Goal: Information Seeking & Learning: Learn about a topic

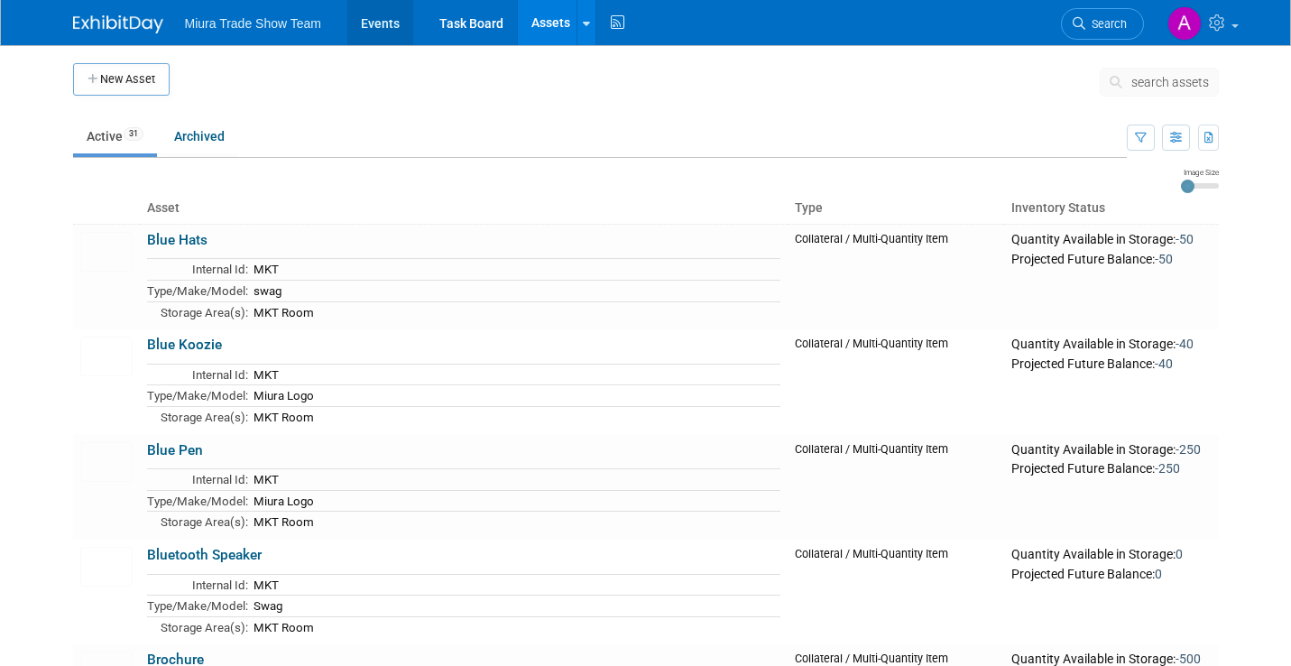
click at [376, 26] on link "Events" at bounding box center [380, 22] width 66 height 45
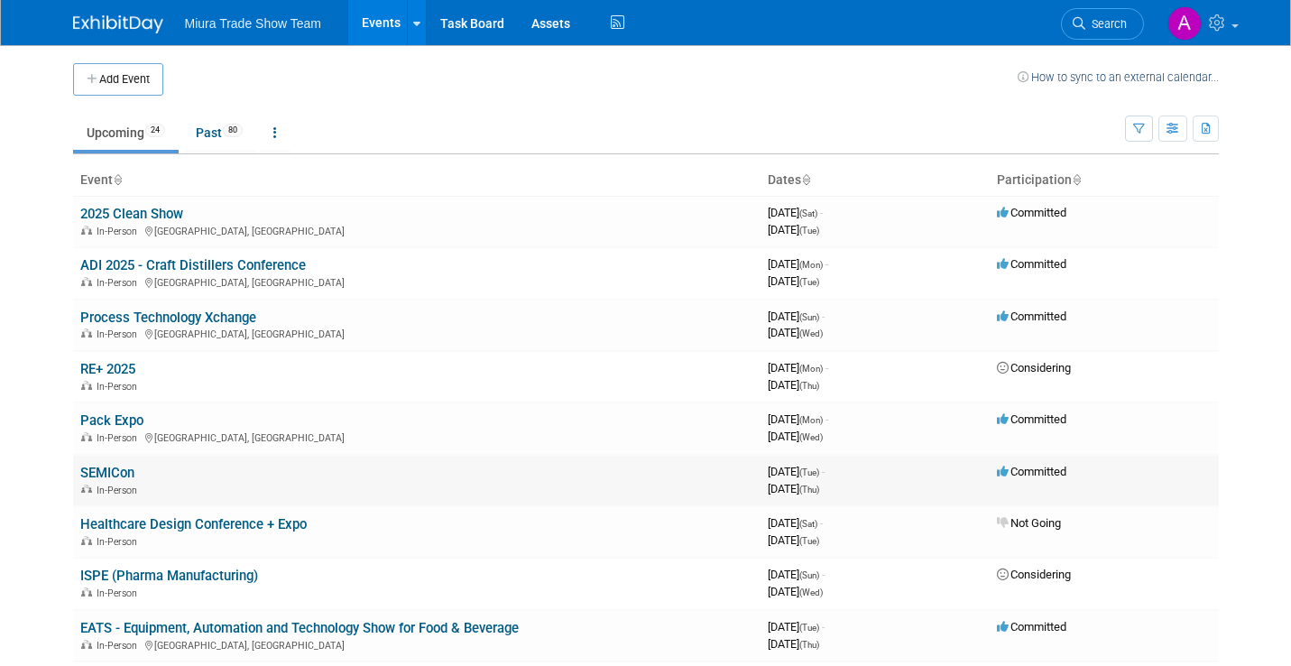
click at [115, 474] on link "SEMICon" at bounding box center [107, 473] width 54 height 16
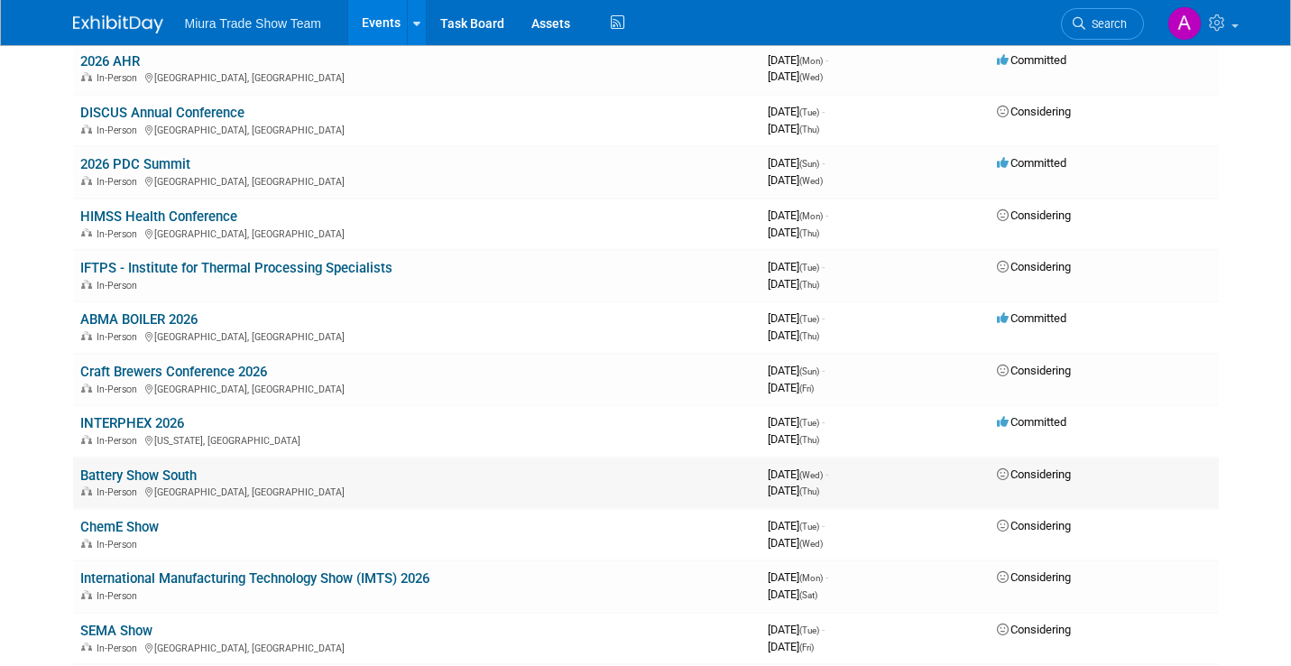
scroll to position [682, 0]
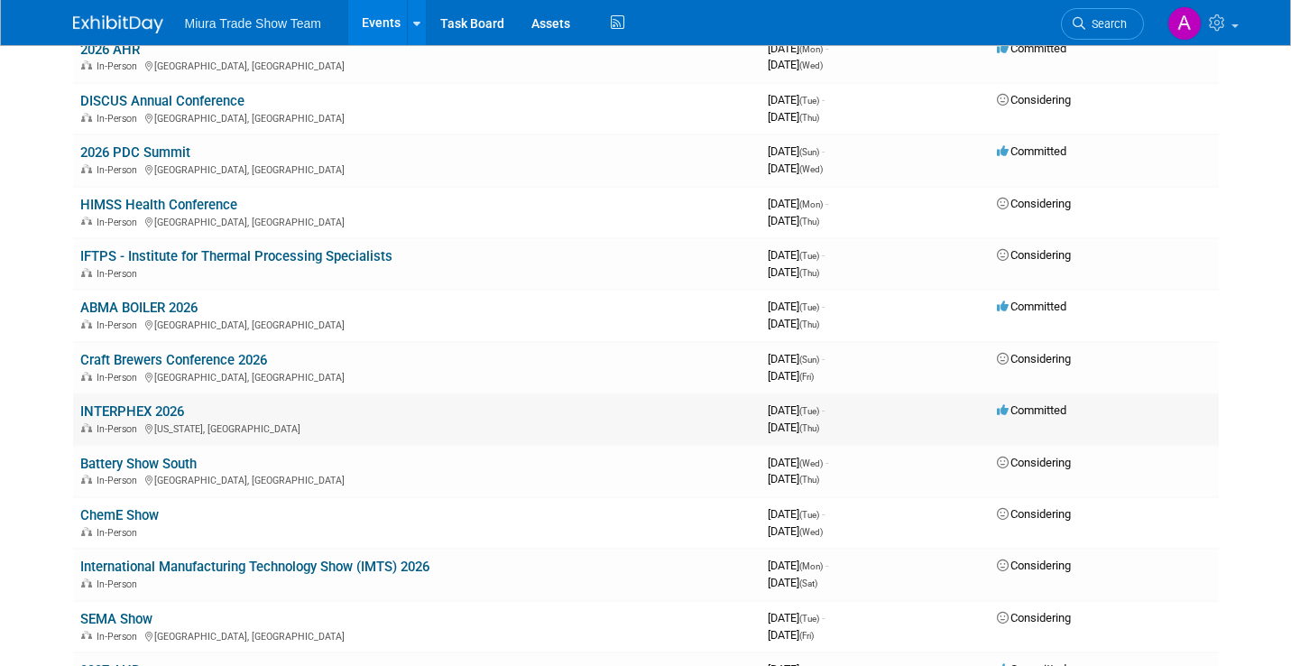
click at [322, 425] on div "In-Person New York, NY" at bounding box center [416, 427] width 673 height 14
click at [149, 406] on link "INTERPHEX 2026" at bounding box center [132, 411] width 104 height 16
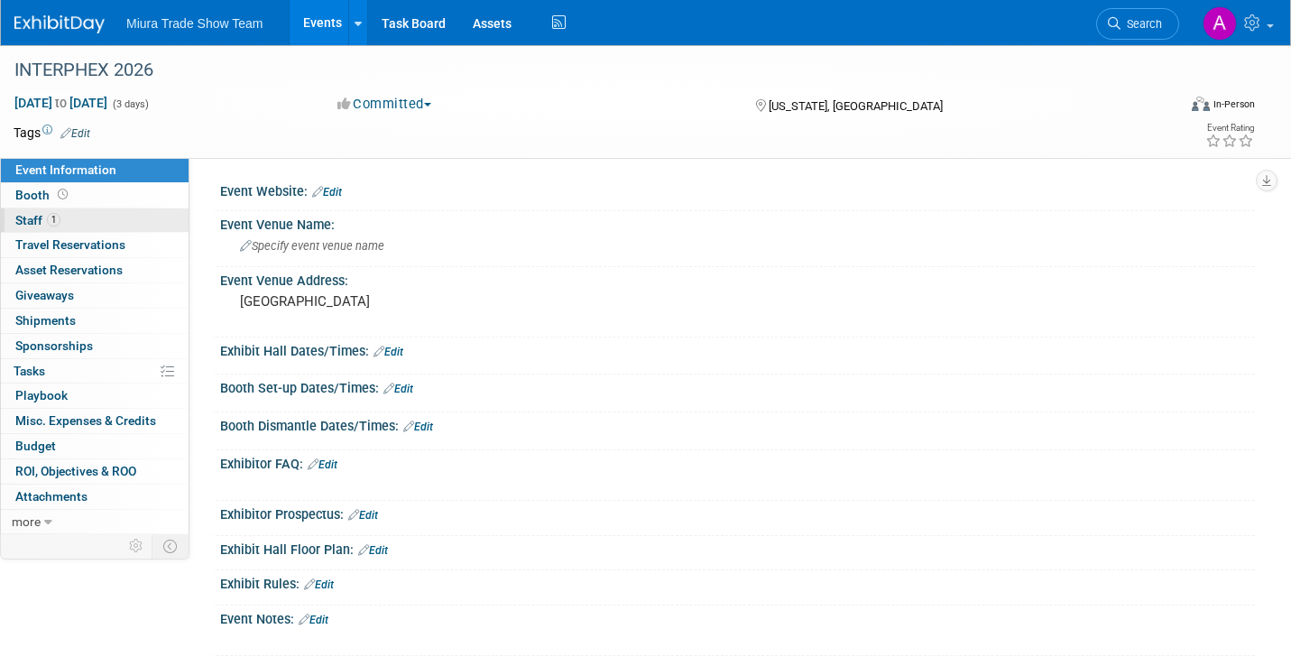
click at [81, 217] on link "1 Staff 1" at bounding box center [95, 220] width 188 height 24
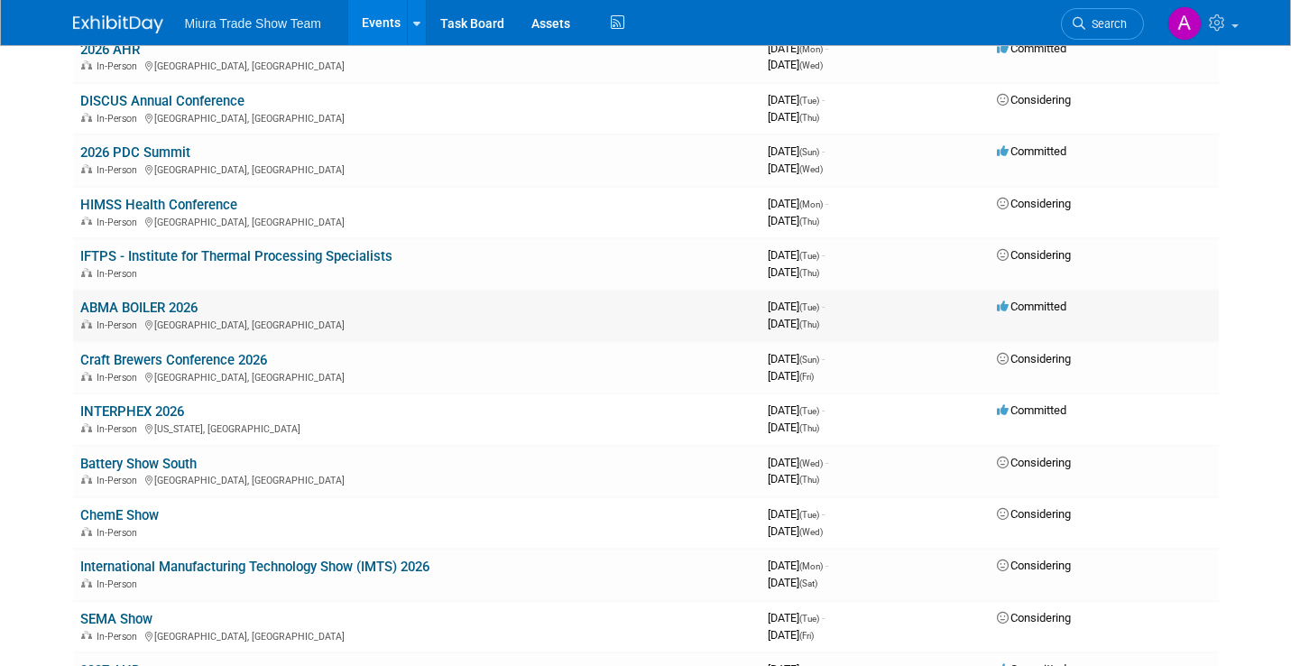
click at [185, 309] on link "ABMA BOILER 2026" at bounding box center [138, 307] width 117 height 16
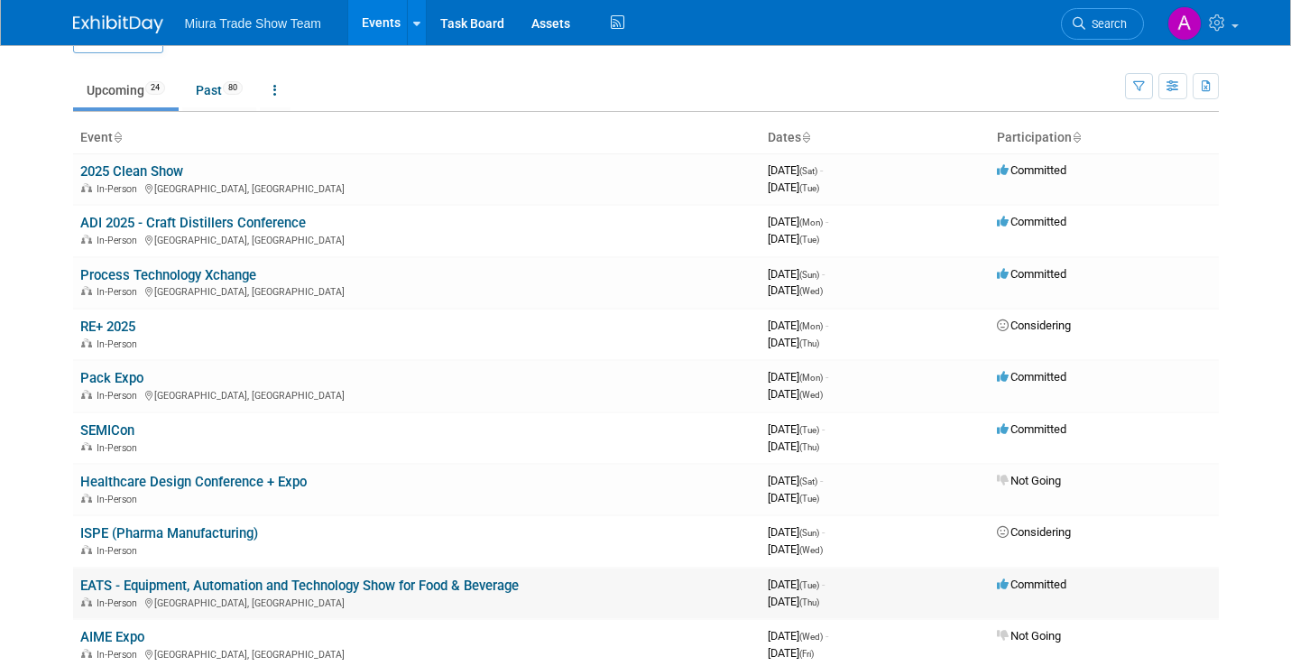
scroll to position [82, 0]
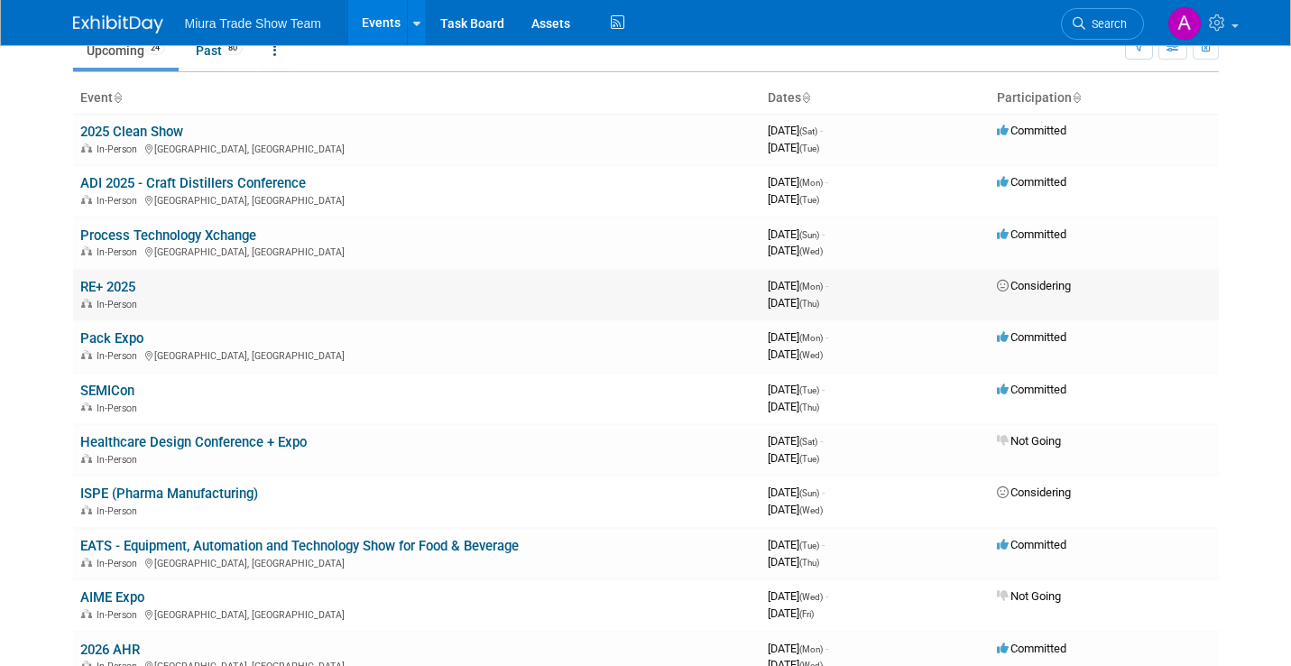
click at [124, 290] on link "RE+ 2025" at bounding box center [107, 287] width 55 height 16
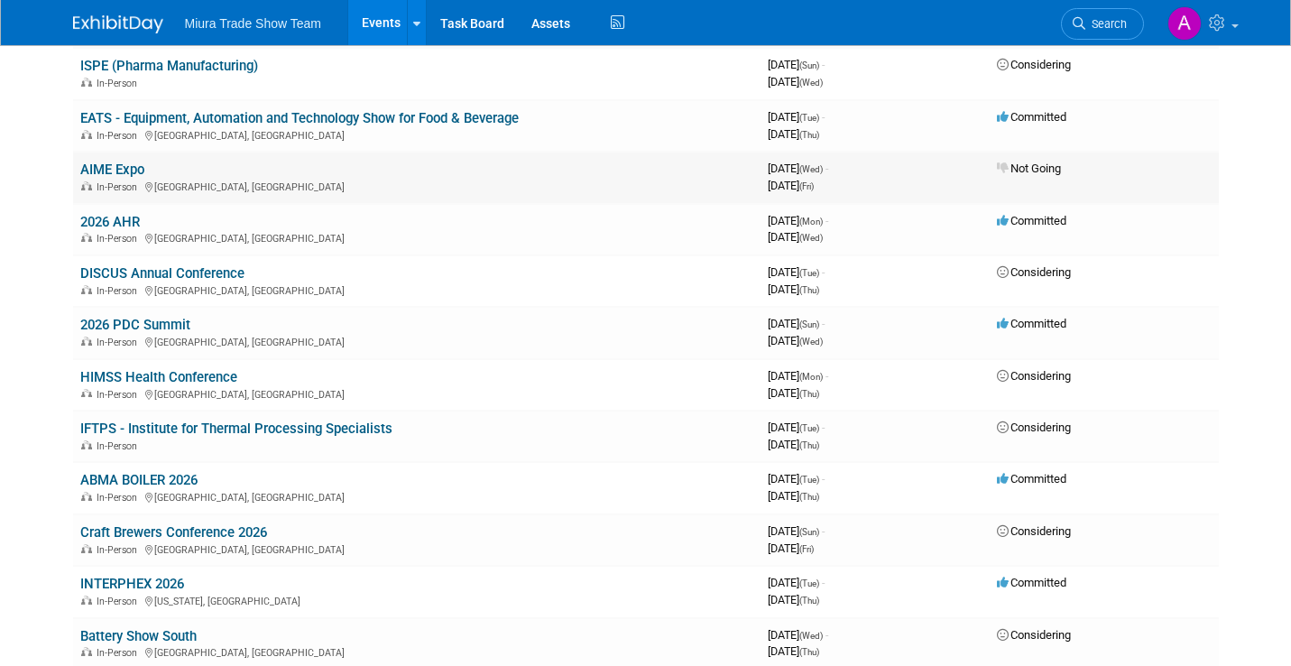
scroll to position [511, 0]
